Goal: Task Accomplishment & Management: Manage account settings

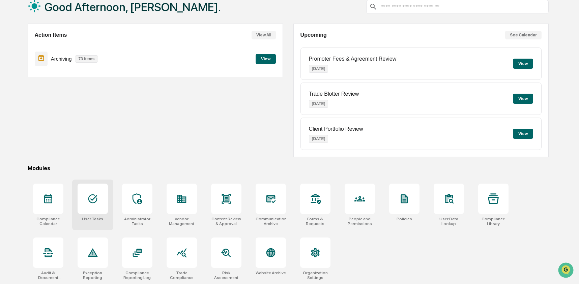
click at [84, 205] on div at bounding box center [93, 199] width 30 height 30
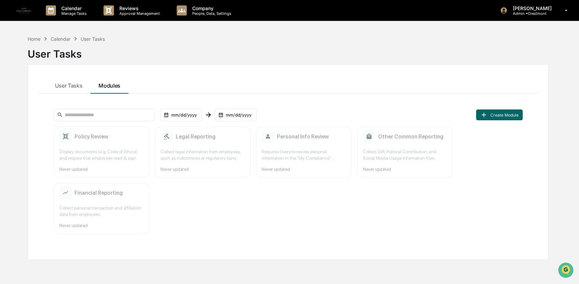
click at [226, 153] on div "Collect legal information from employees, such as indictments or regulatory ban…" at bounding box center [202, 155] width 84 height 13
click at [515, 13] on p "Admin • [GEOGRAPHIC_DATA]" at bounding box center [531, 13] width 48 height 5
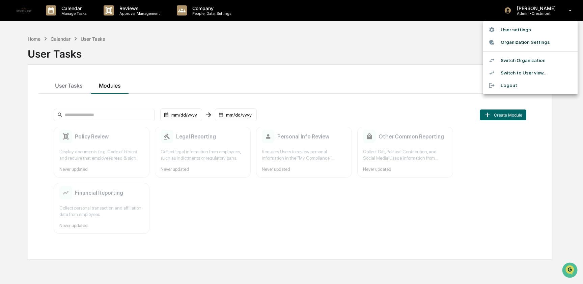
click at [511, 64] on li "Switch Organization" at bounding box center [530, 60] width 94 height 12
